Goal: Task Accomplishment & Management: Use online tool/utility

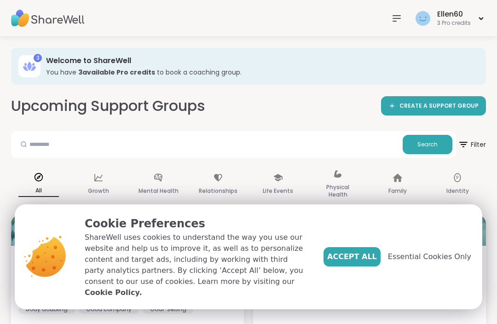
click at [485, 202] on div "Identity" at bounding box center [457, 185] width 55 height 46
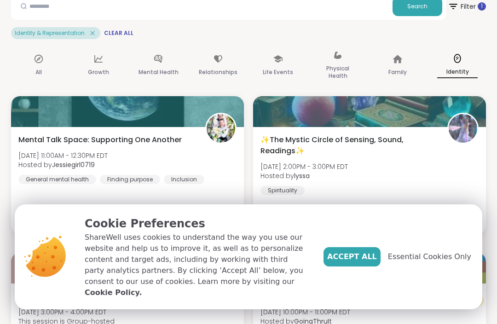
scroll to position [151, 0]
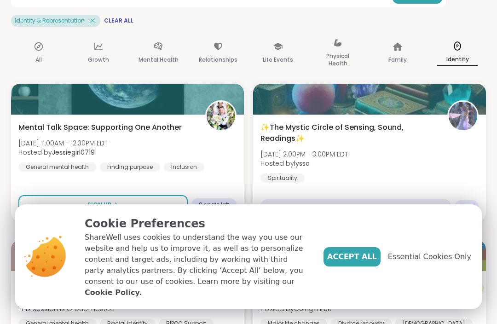
click at [448, 263] on span "Essential Cookies Only" at bounding box center [429, 256] width 83 height 11
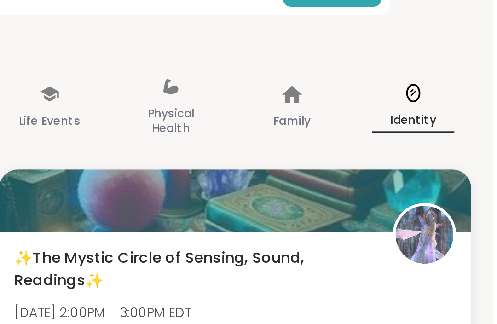
scroll to position [41, 0]
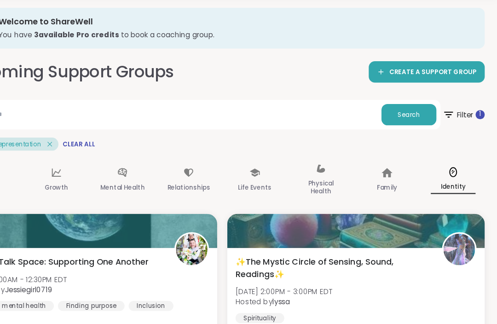
click at [335, 232] on span "✨The Mystic Circle of Sensing, Sound, Readings✨" at bounding box center [349, 243] width 177 height 22
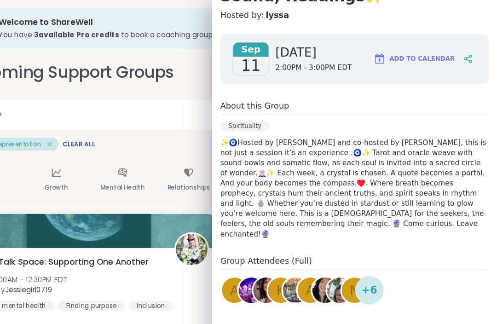
scroll to position [121, 0]
click at [172, 126] on div "Identity & Representation Clear All" at bounding box center [248, 131] width 475 height 12
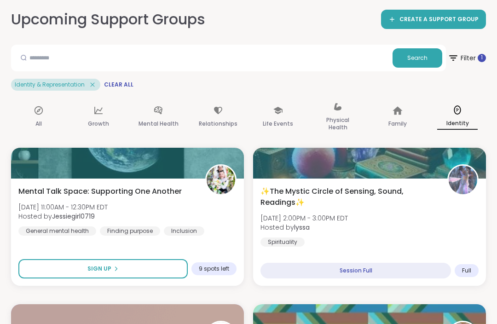
scroll to position [0, 0]
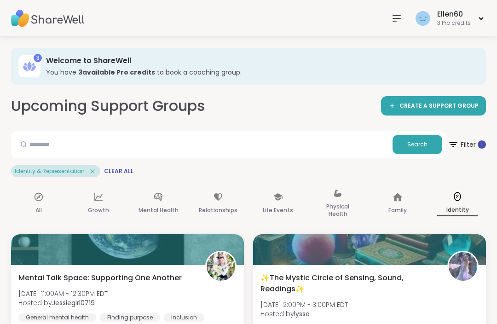
click at [222, 72] on h3 "You have 3 available Pro credit s to book a coaching group." at bounding box center [259, 72] width 427 height 9
click at [116, 62] on h3 "Welcome to ShareWell" at bounding box center [259, 61] width 427 height 10
click at [33, 61] on icon at bounding box center [29, 66] width 15 height 15
click at [401, 12] on div at bounding box center [397, 18] width 18 height 18
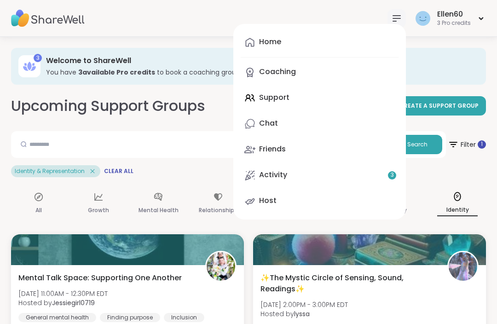
click at [287, 67] on div "Coaching" at bounding box center [277, 72] width 37 height 10
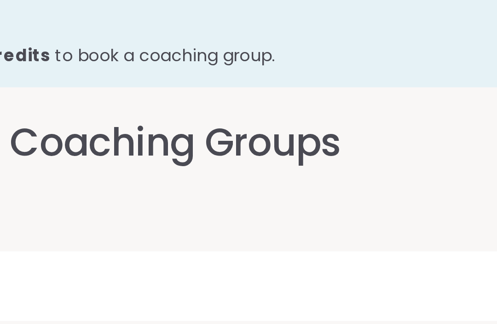
scroll to position [32, 0]
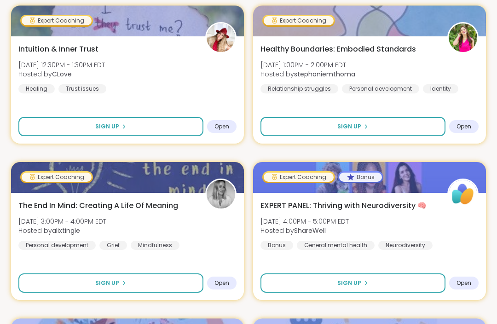
scroll to position [1279, 0]
